Goal: Information Seeking & Learning: Learn about a topic

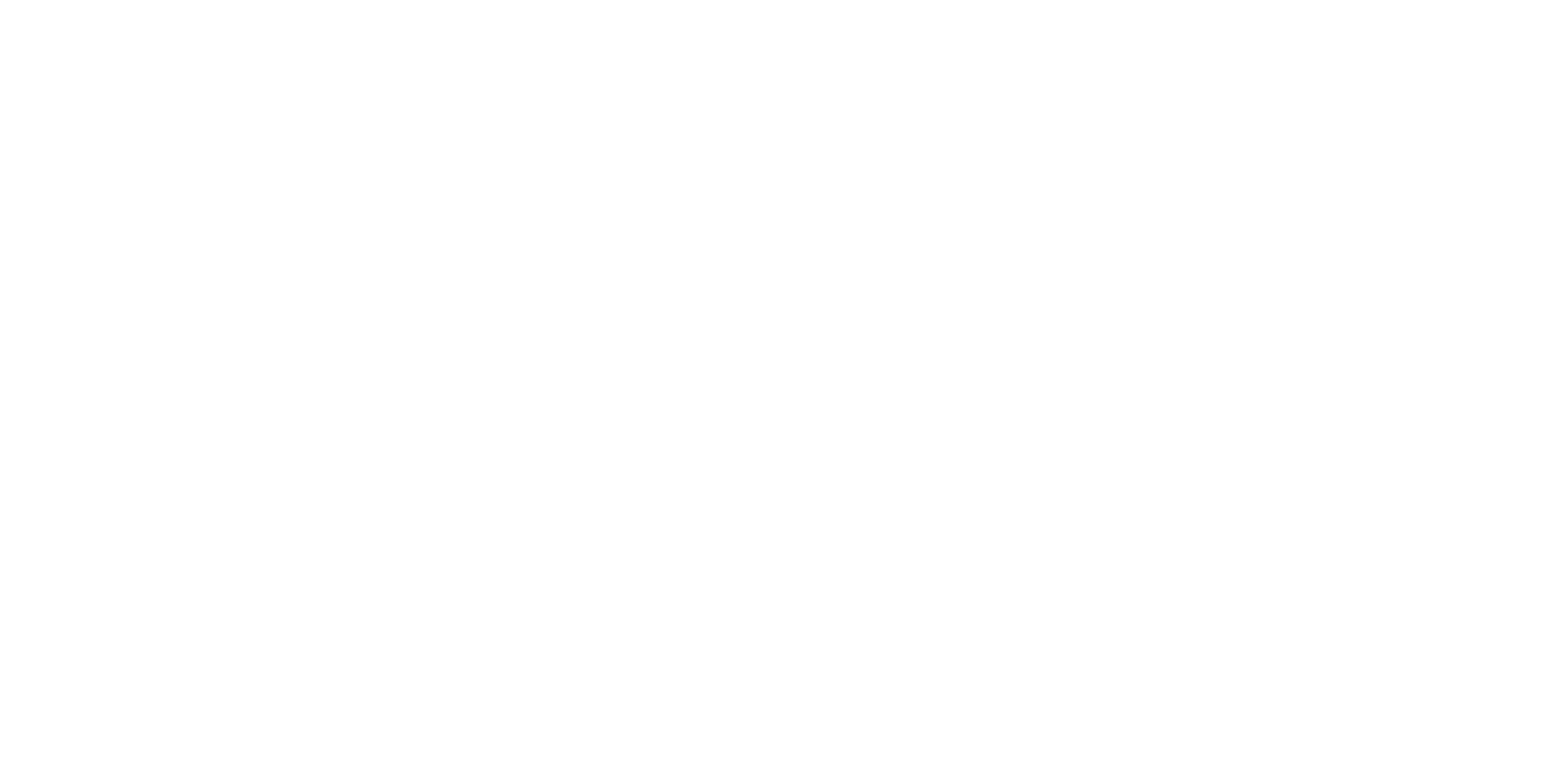
select select "**"
select select "*"
select select "****"
select select "**"
select select "*"
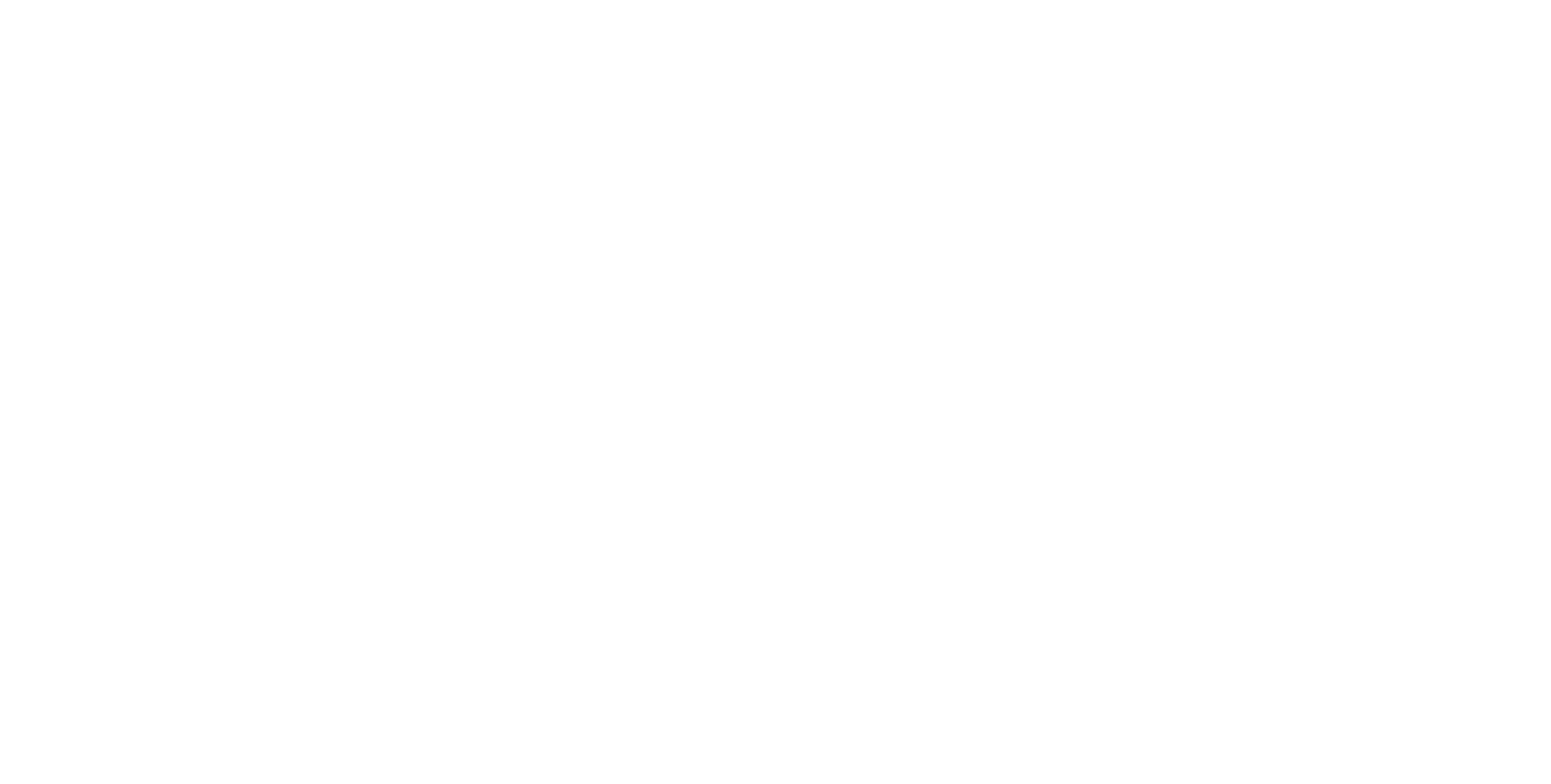
select select "****"
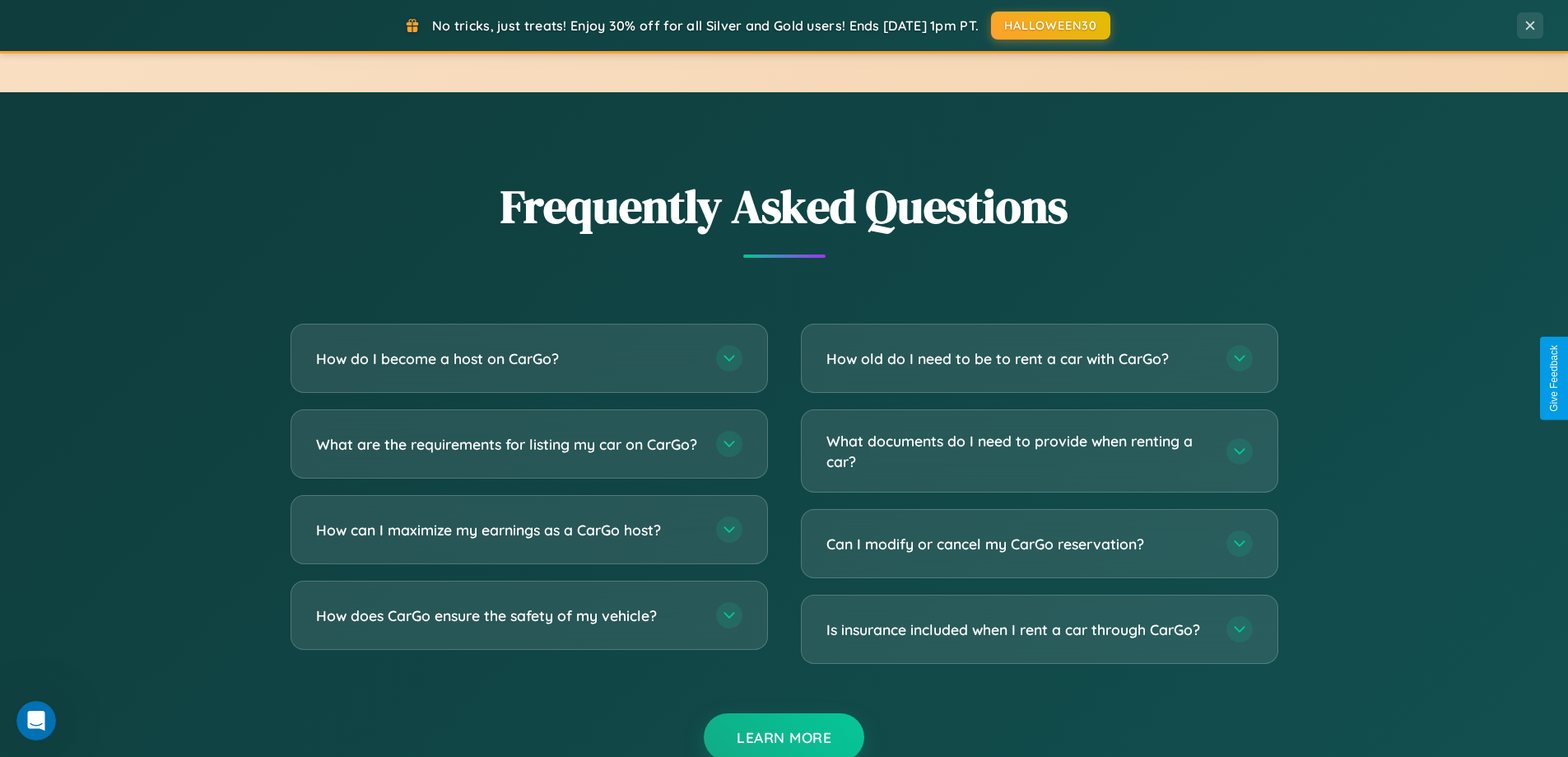
scroll to position [3170, 0]
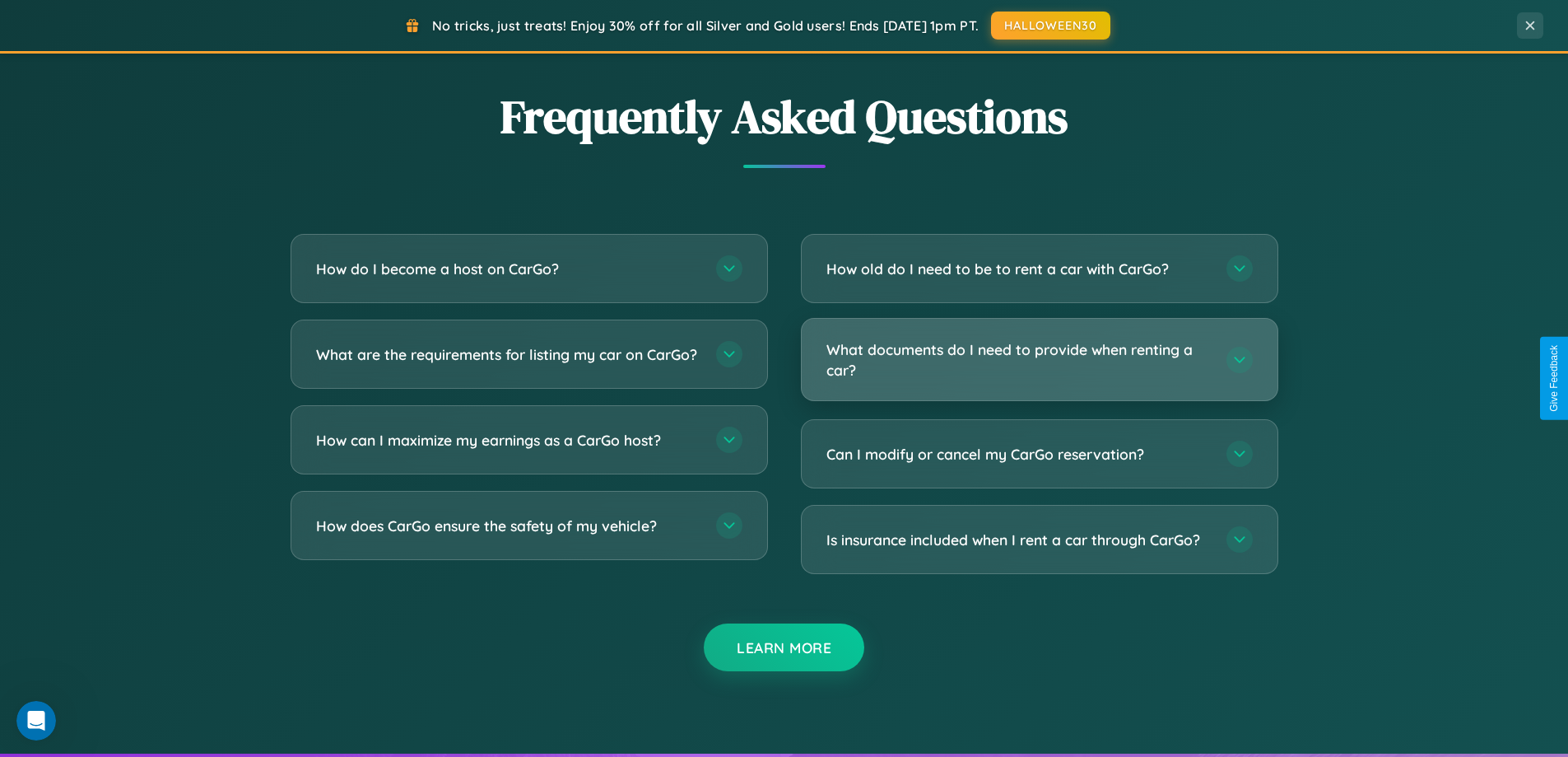
click at [1039, 360] on h3 "What documents do I need to provide when renting a car?" at bounding box center [1018, 358] width 383 height 40
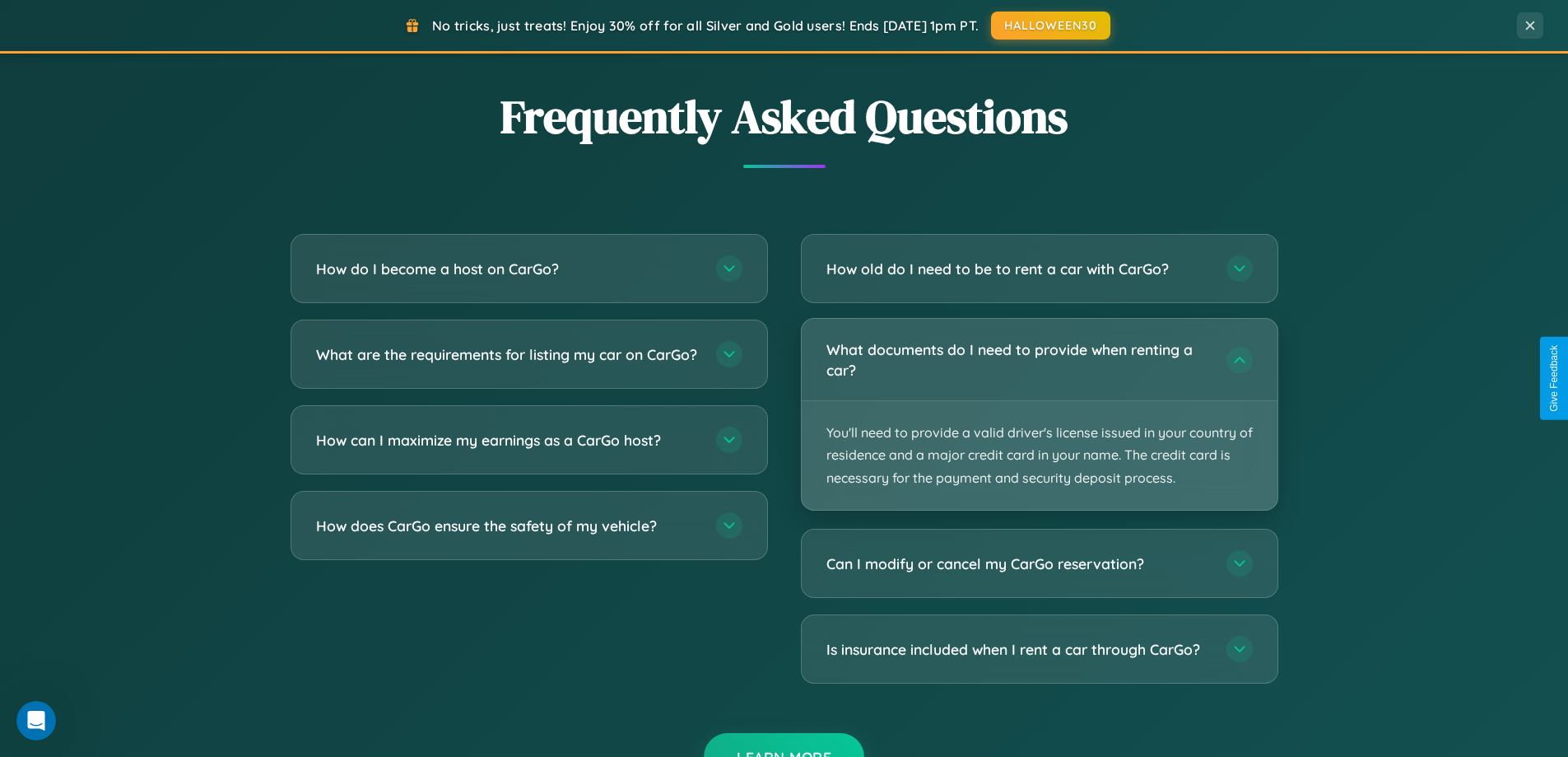
click at [1039, 413] on p "You'll need to provide a valid driver's license issued in your country of resid…" at bounding box center [1039, 455] width 476 height 109
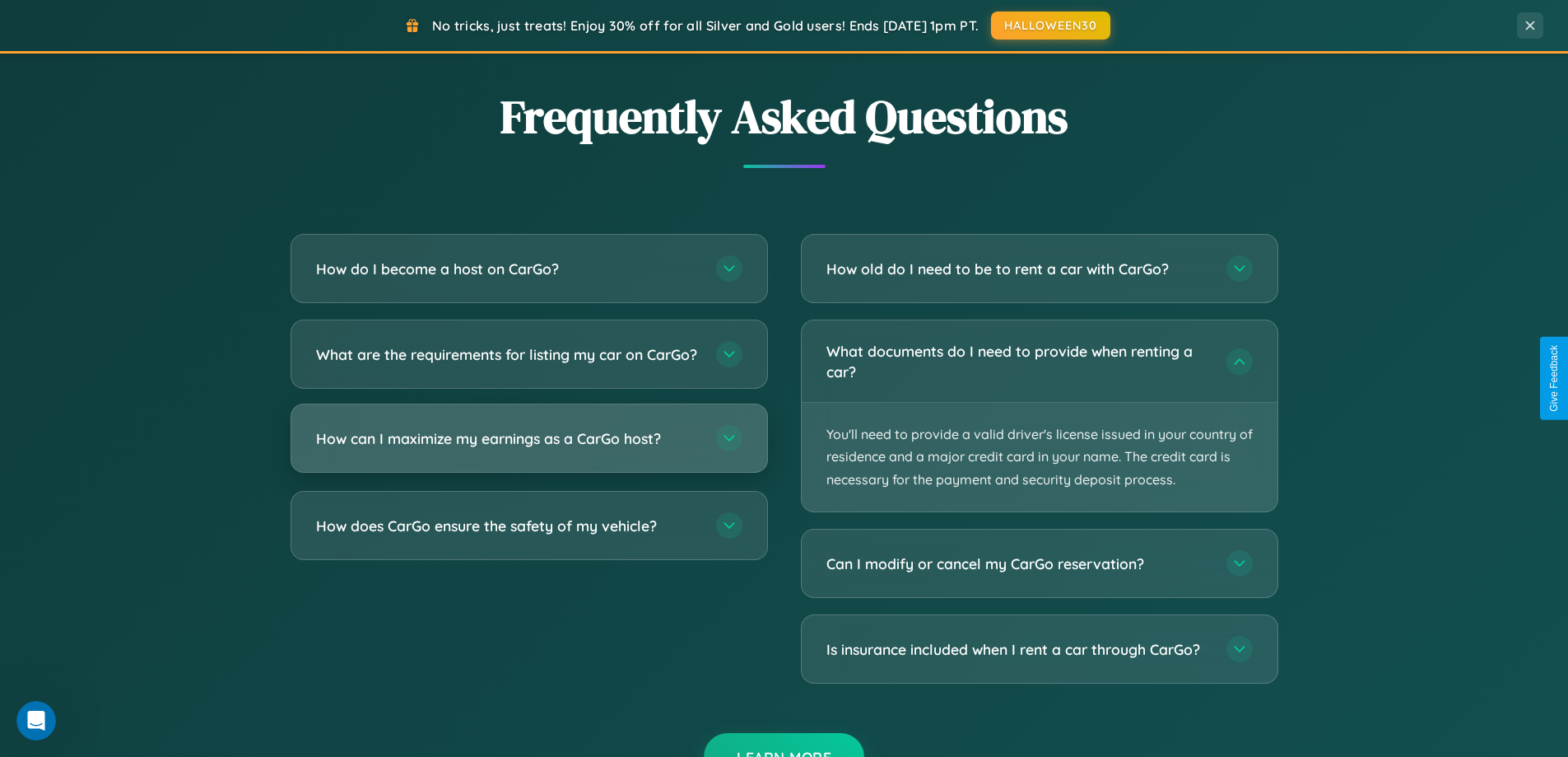
click at [529, 449] on h3 "How can I maximize my earnings as a CarGo host?" at bounding box center [508, 439] width 383 height 20
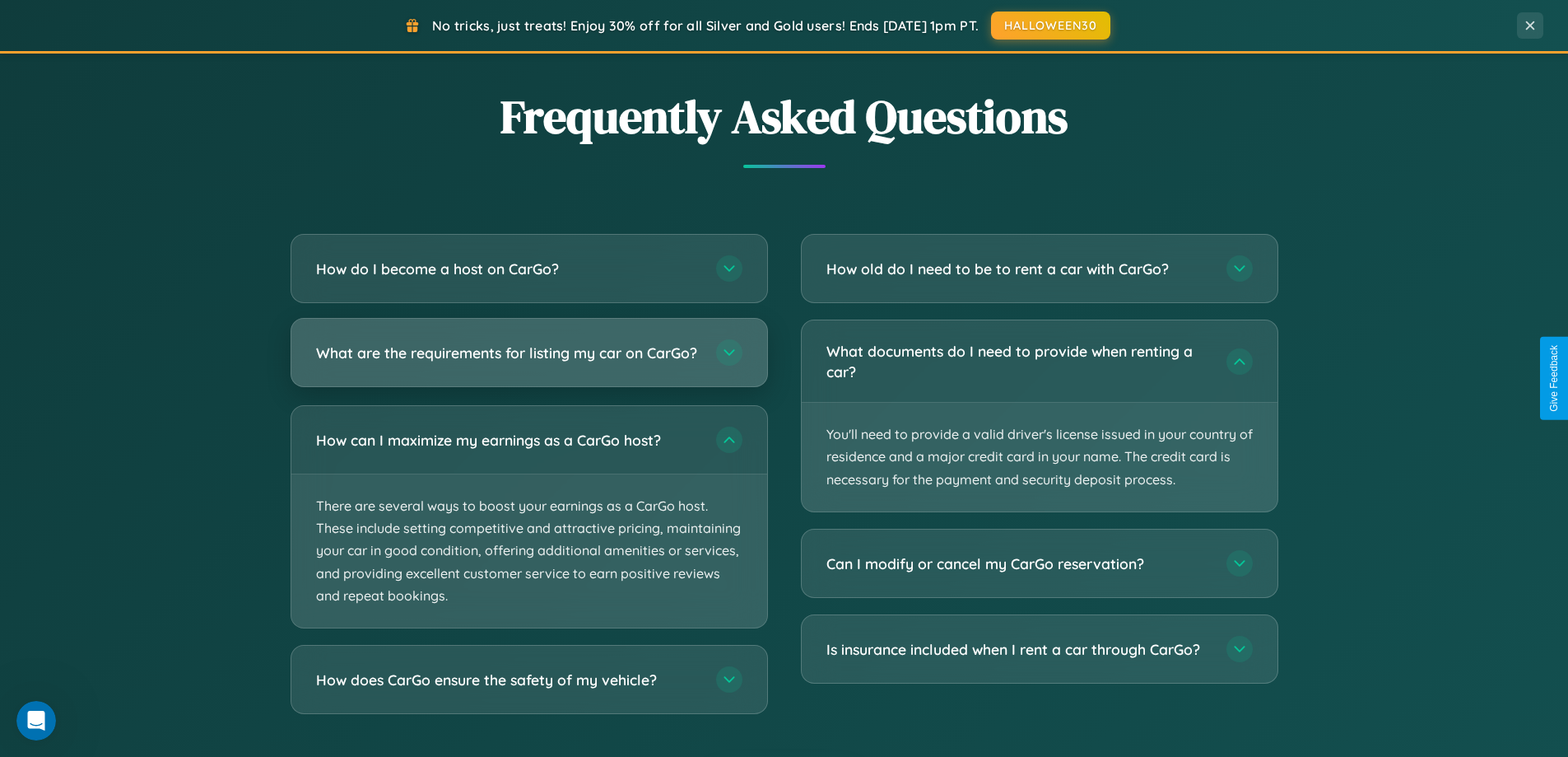
click at [529, 360] on h3 "What are the requirements for listing my car on CarGo?" at bounding box center [508, 353] width 383 height 20
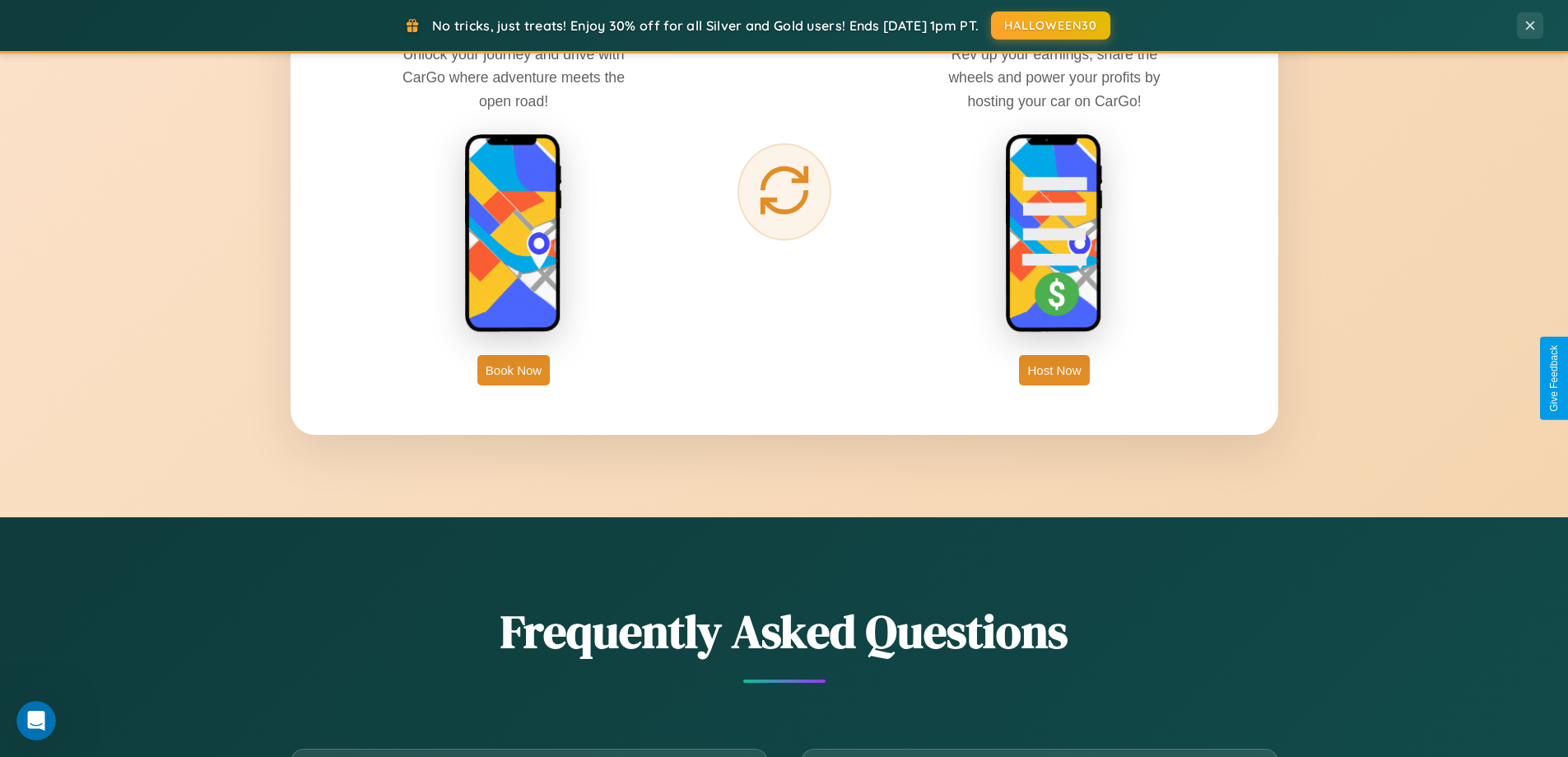
scroll to position [2646, 0]
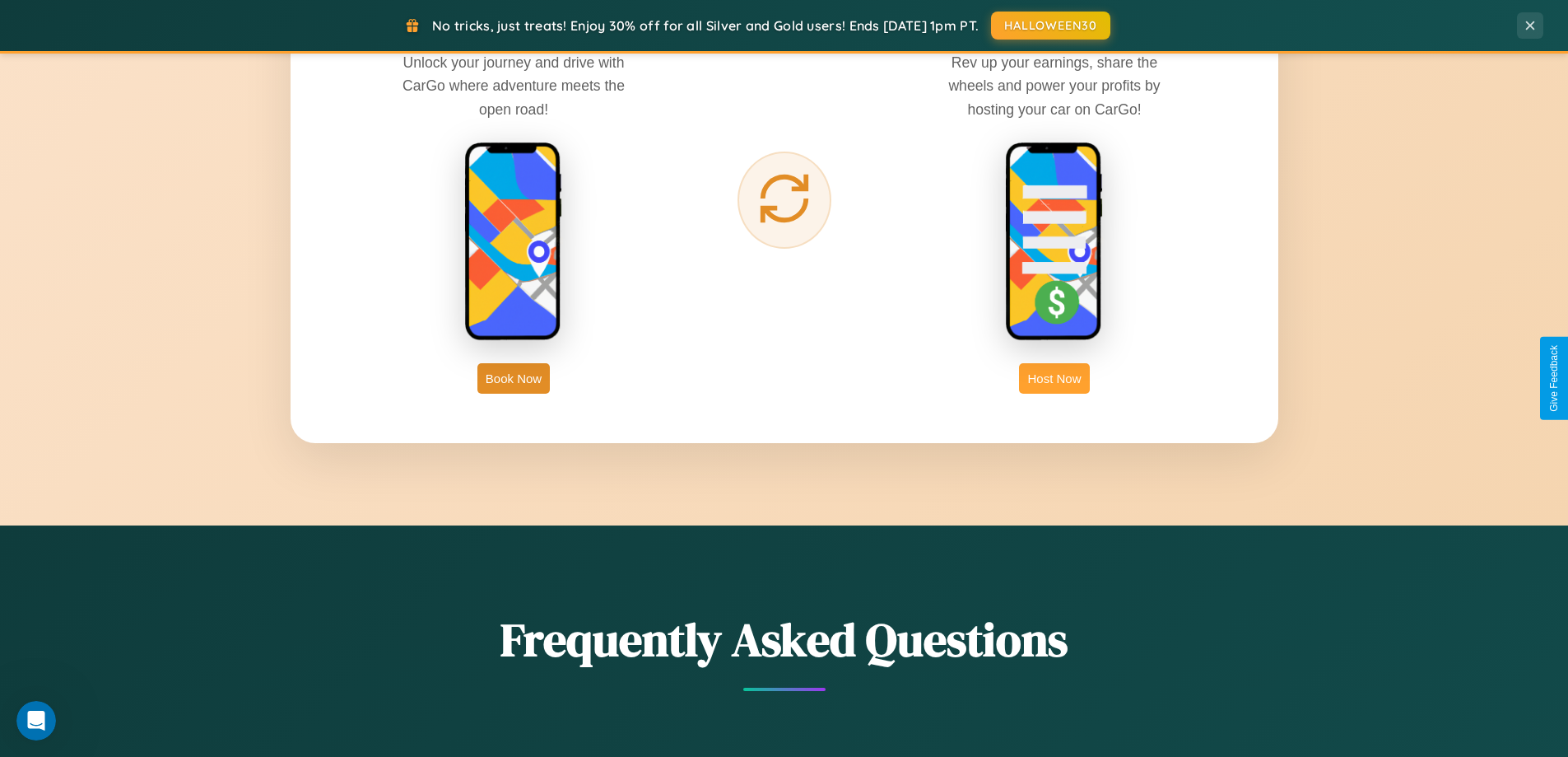
click at [1054, 378] on button "Host Now" at bounding box center [1053, 378] width 70 height 31
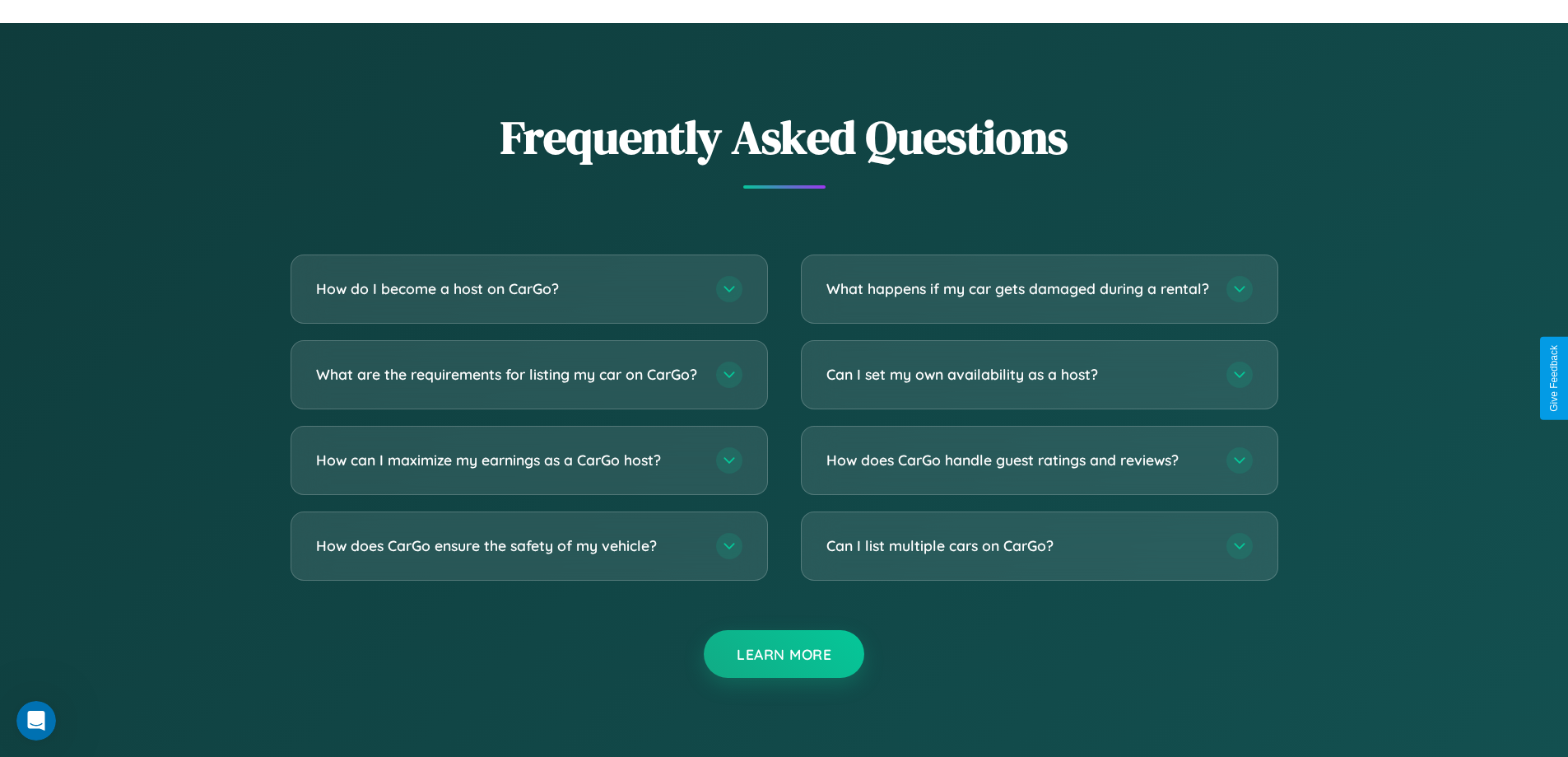
scroll to position [2226, 0]
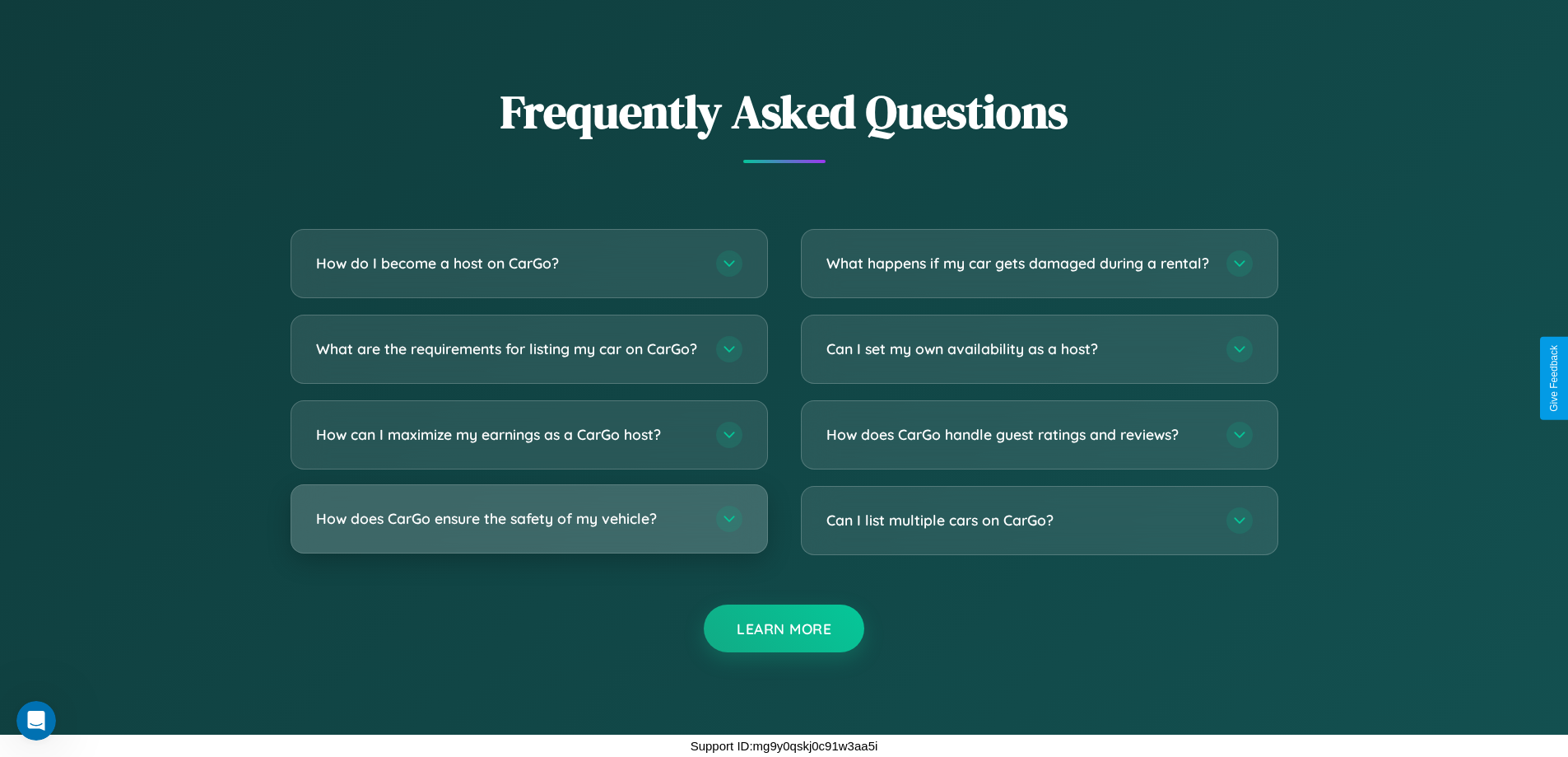
click at [529, 519] on h3 "How does CarGo ensure the safety of my vehicle?" at bounding box center [508, 519] width 383 height 20
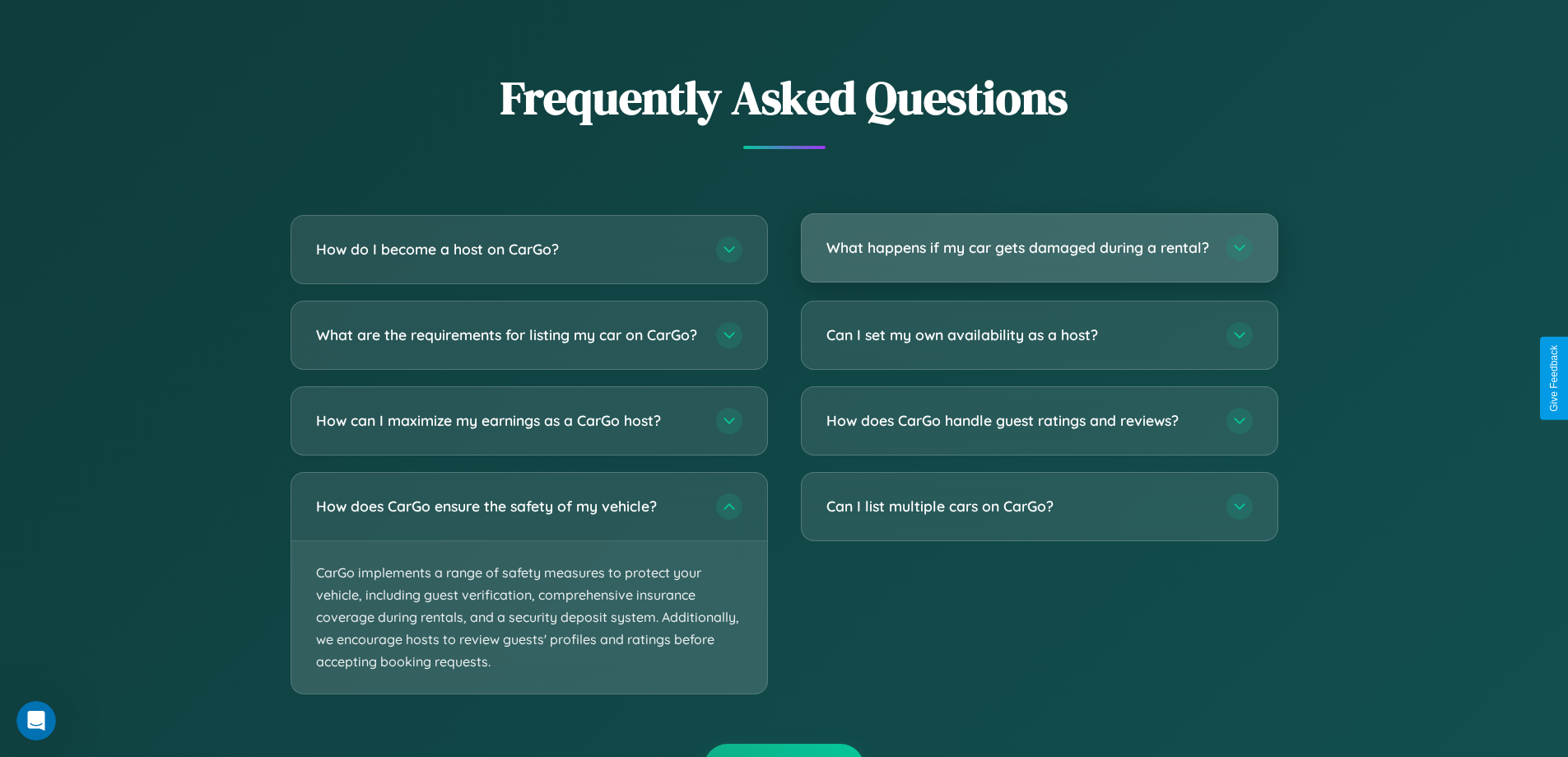
click at [1039, 255] on h3 "What happens if my car gets damaged during a rental?" at bounding box center [1018, 248] width 383 height 20
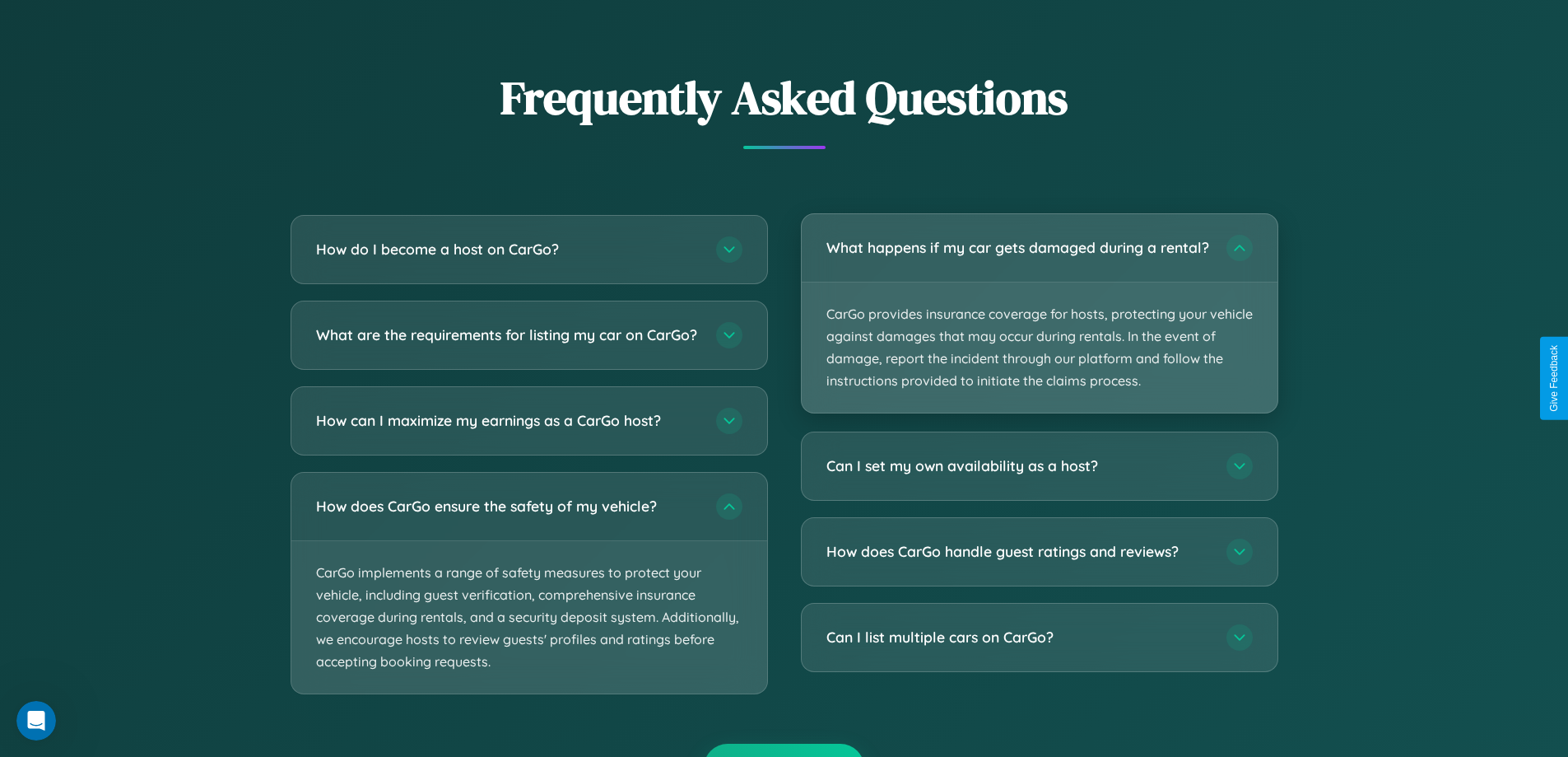
click at [1039, 320] on p "CarGo provides insurance coverage for hosts, protecting your vehicle against da…" at bounding box center [1039, 347] width 476 height 131
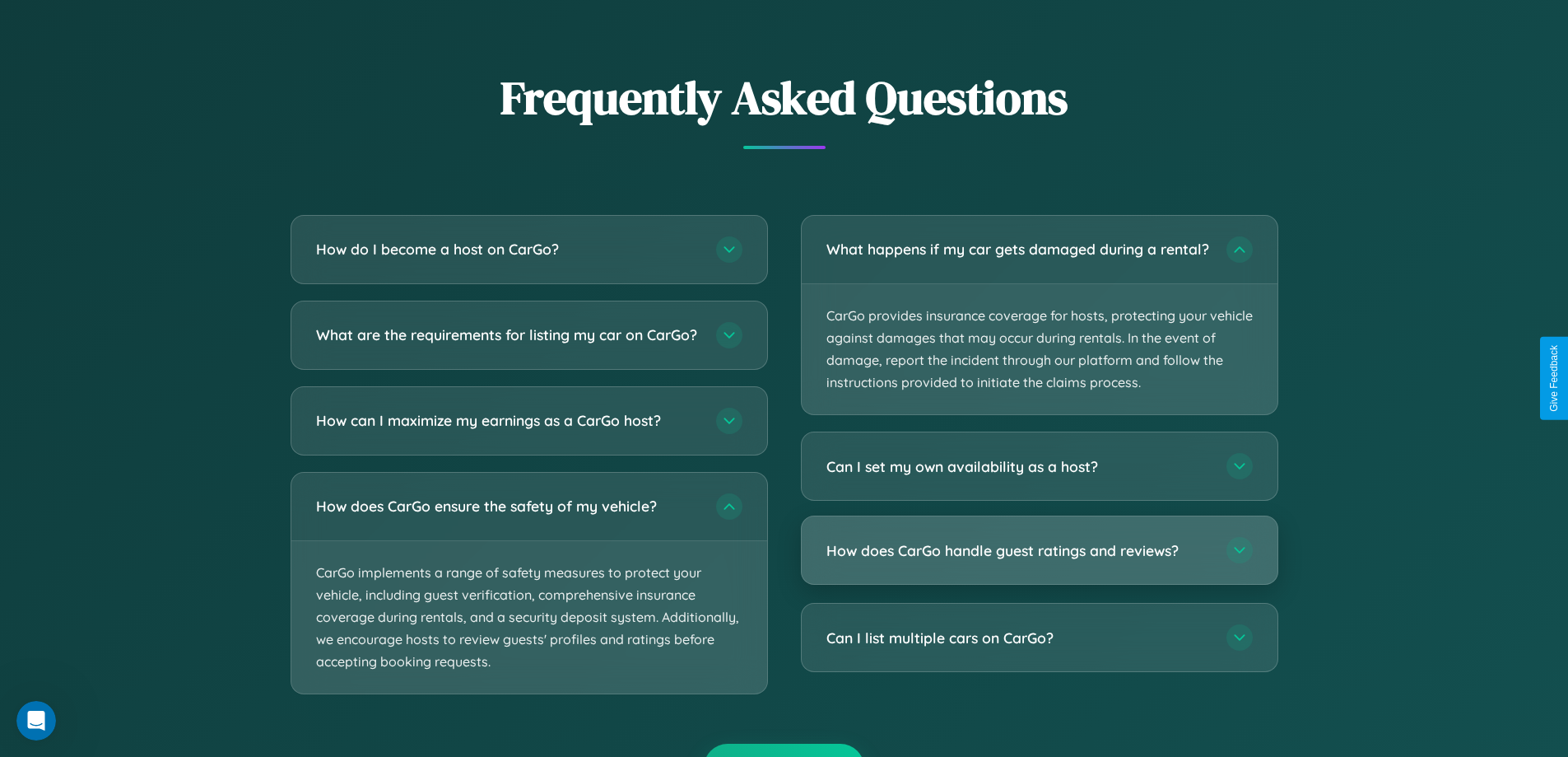
click at [1039, 561] on h3 "How does CarGo handle guest ratings and reviews?" at bounding box center [1018, 550] width 383 height 20
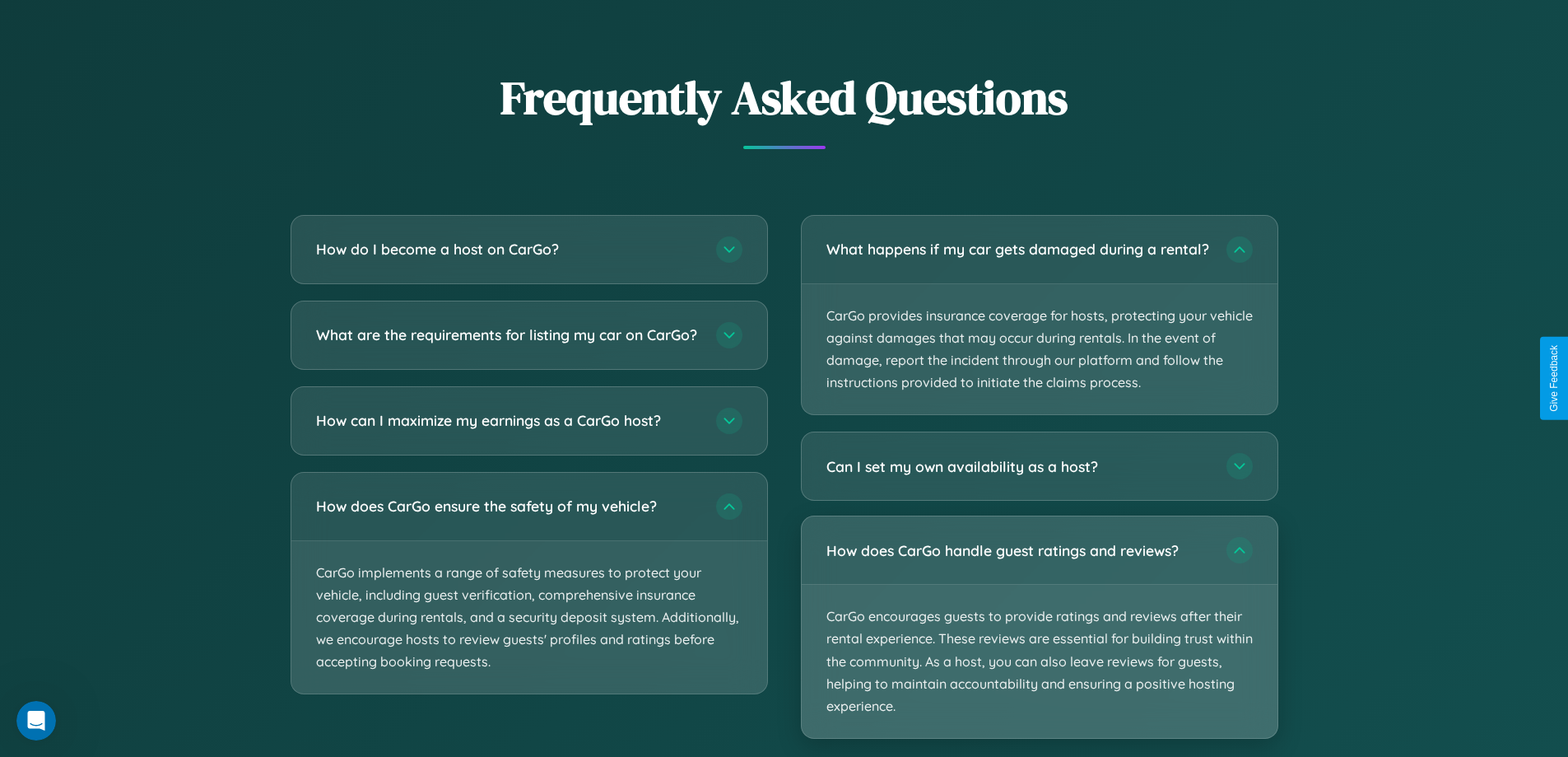
click at [1039, 641] on p "CarGo encourages guests to provide ratings and reviews after their rental exper…" at bounding box center [1039, 661] width 476 height 154
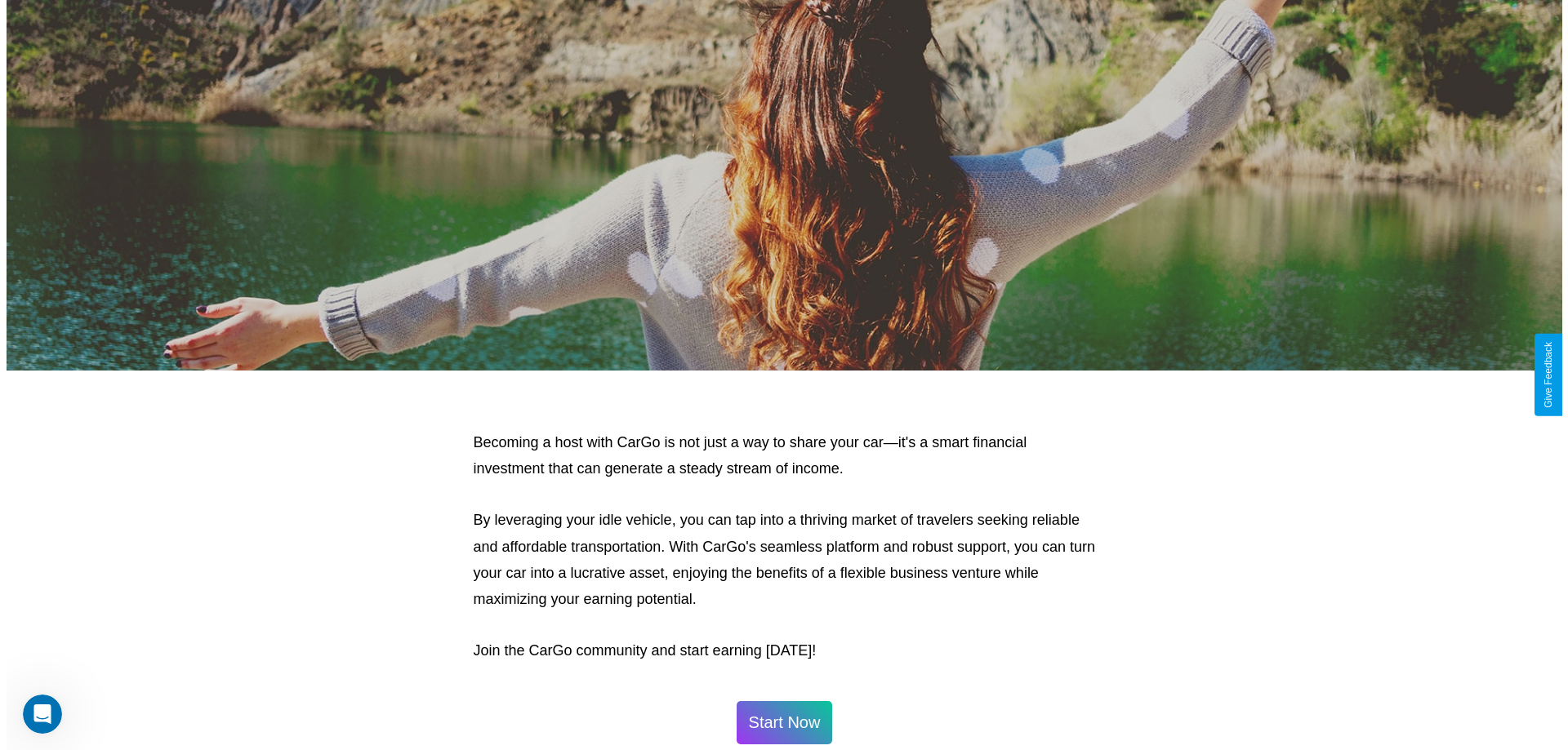
scroll to position [0, 0]
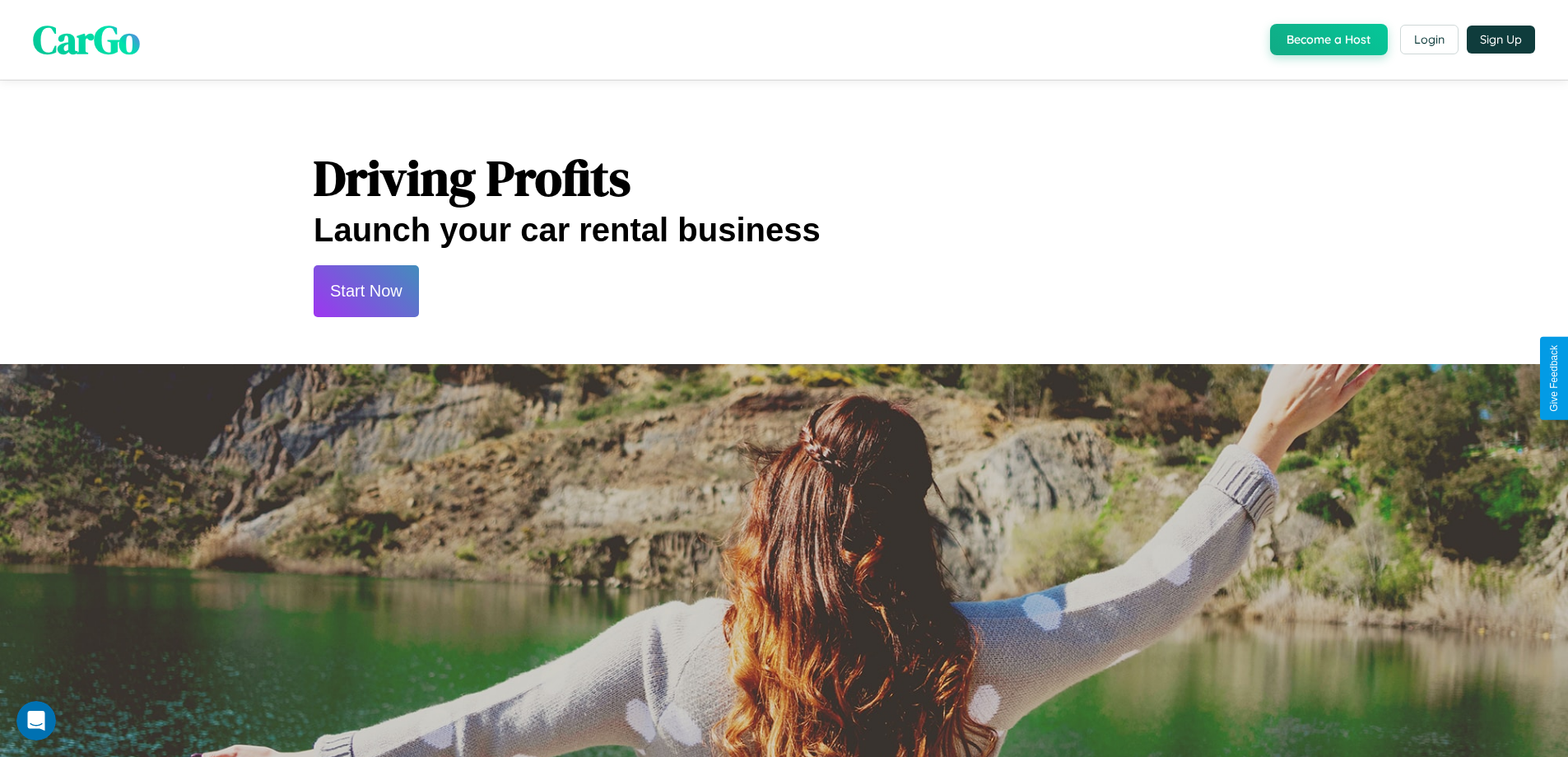
click at [366, 291] on button "Start Now" at bounding box center [366, 291] width 105 height 52
